Goal: Check status

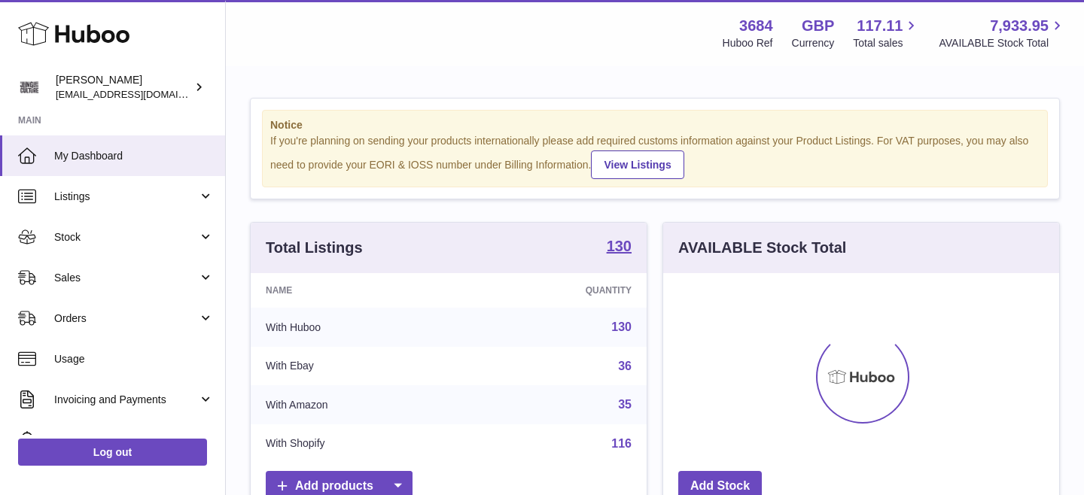
scroll to position [235, 396]
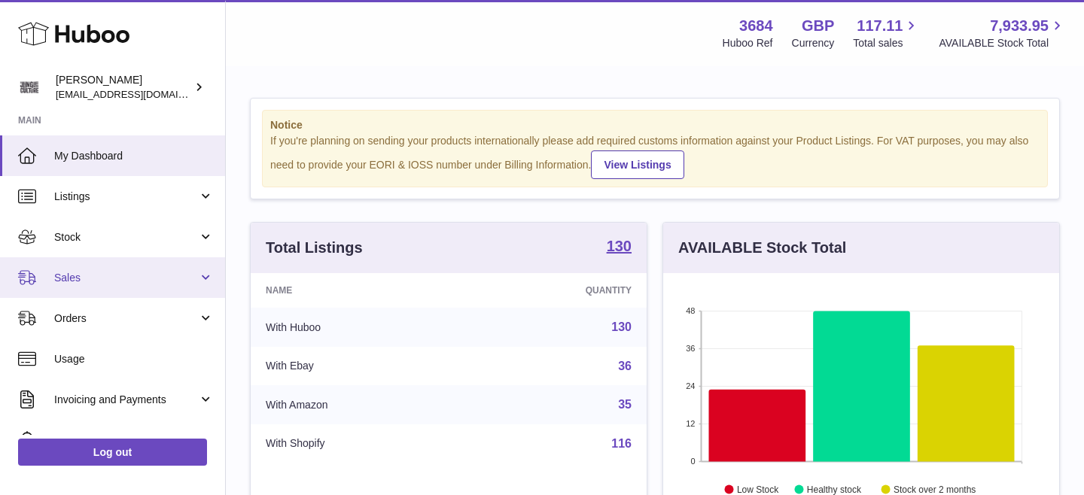
click at [112, 278] on span "Sales" at bounding box center [126, 278] width 144 height 14
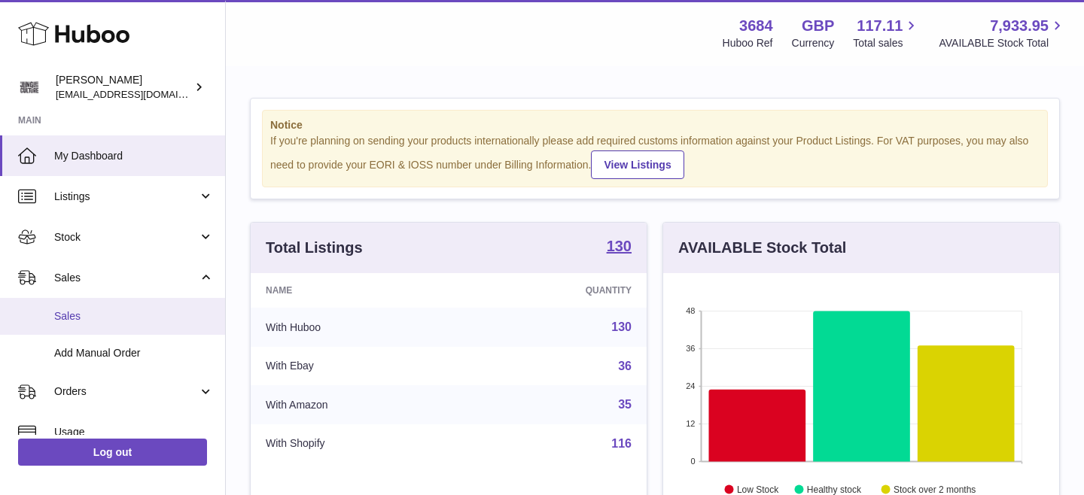
click at [99, 324] on link "Sales" at bounding box center [112, 316] width 225 height 37
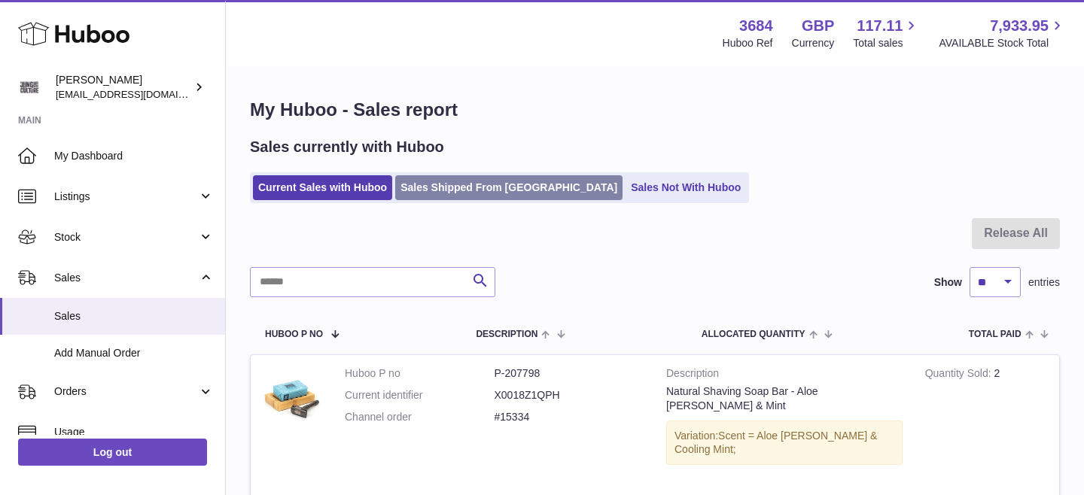
click at [449, 181] on link "Sales Shipped From [GEOGRAPHIC_DATA]" at bounding box center [508, 187] width 227 height 25
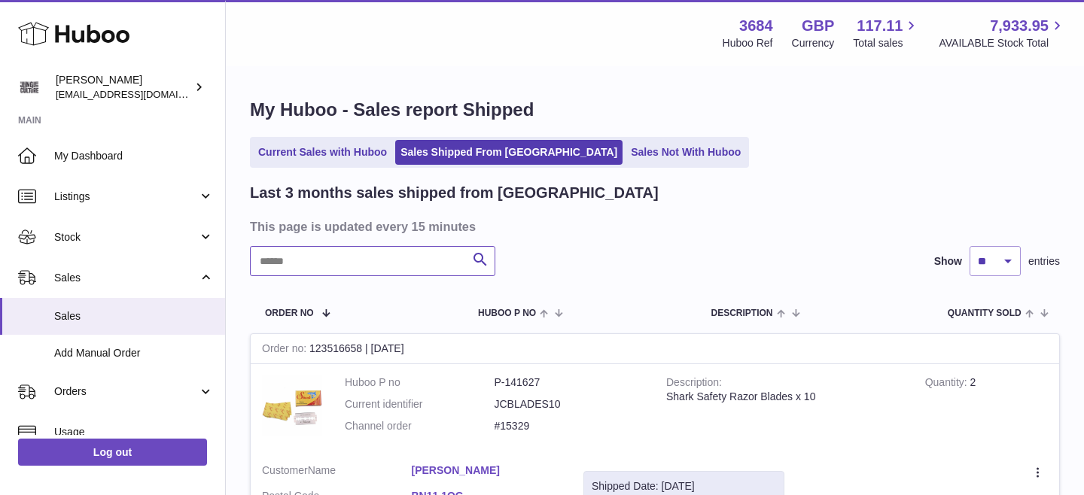
click at [375, 256] on input "text" at bounding box center [372, 261] width 245 height 30
paste input "**********"
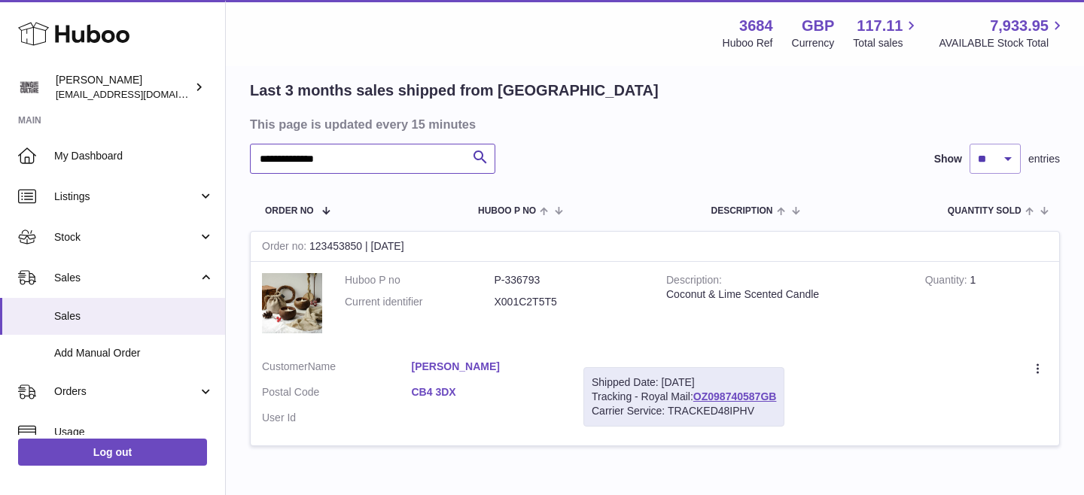
scroll to position [190, 0]
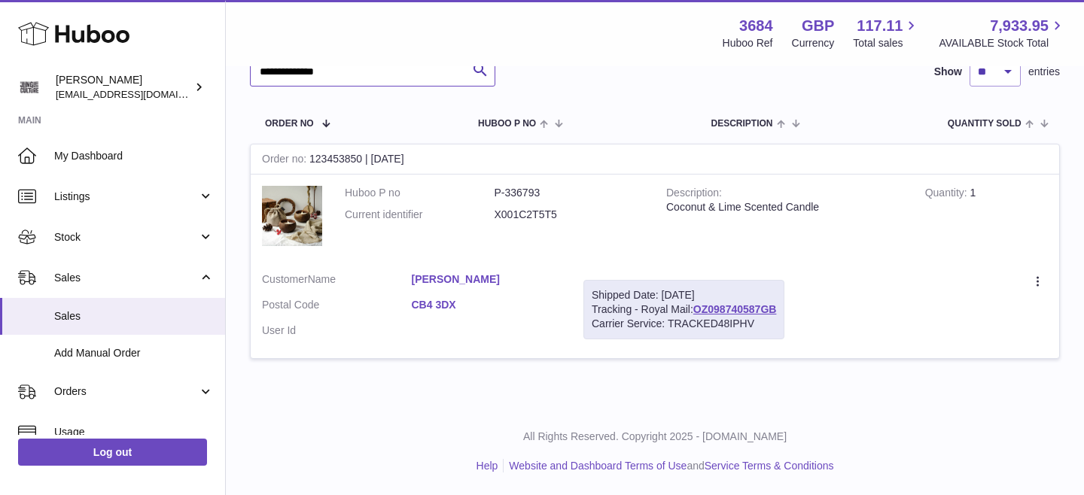
type input "**********"
drag, startPoint x: 795, startPoint y: 313, endPoint x: 710, endPoint y: 310, distance: 85.1
click at [710, 310] on div "Shipped Date: [DATE] Tracking - Royal Mail: OZ098740587GB Carrier Service: TRAC…" at bounding box center [683, 309] width 201 height 59
copy link "OZ098740587GB"
